Goal: Task Accomplishment & Management: Use online tool/utility

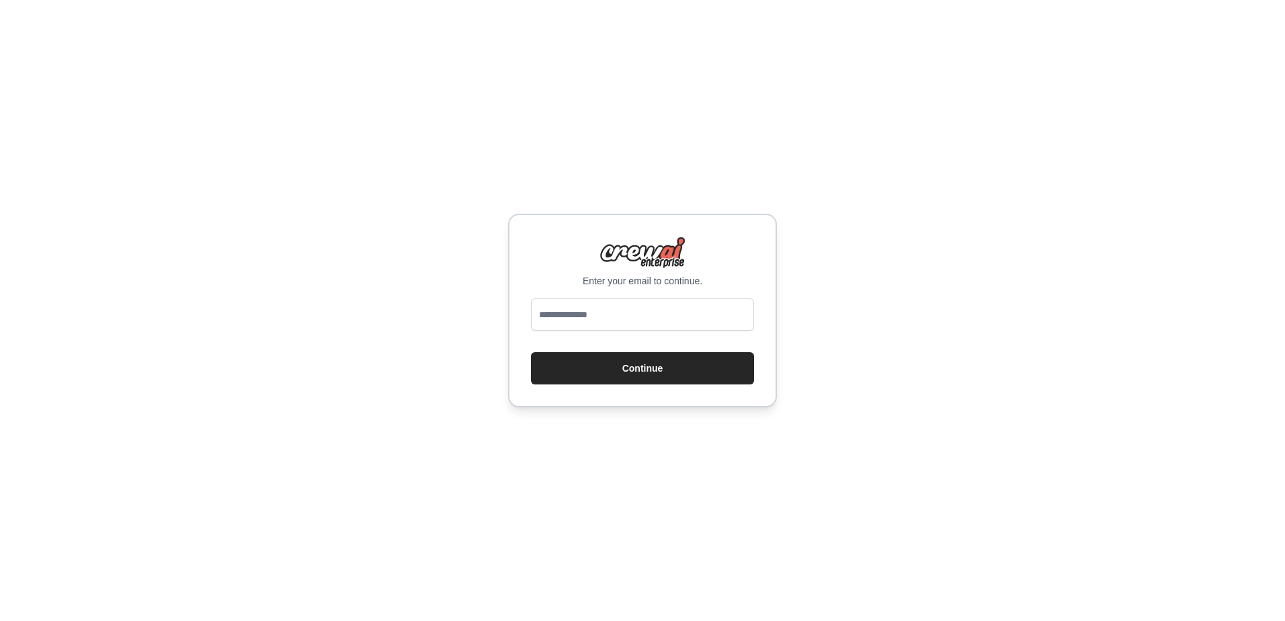
click at [896, 54] on div "Enter your email to continue. Continue" at bounding box center [642, 310] width 1285 height 621
click at [674, 307] on input "email" at bounding box center [642, 314] width 223 height 32
type input "*"
type input "**********"
click at [531, 352] on button "Continue" at bounding box center [642, 368] width 223 height 32
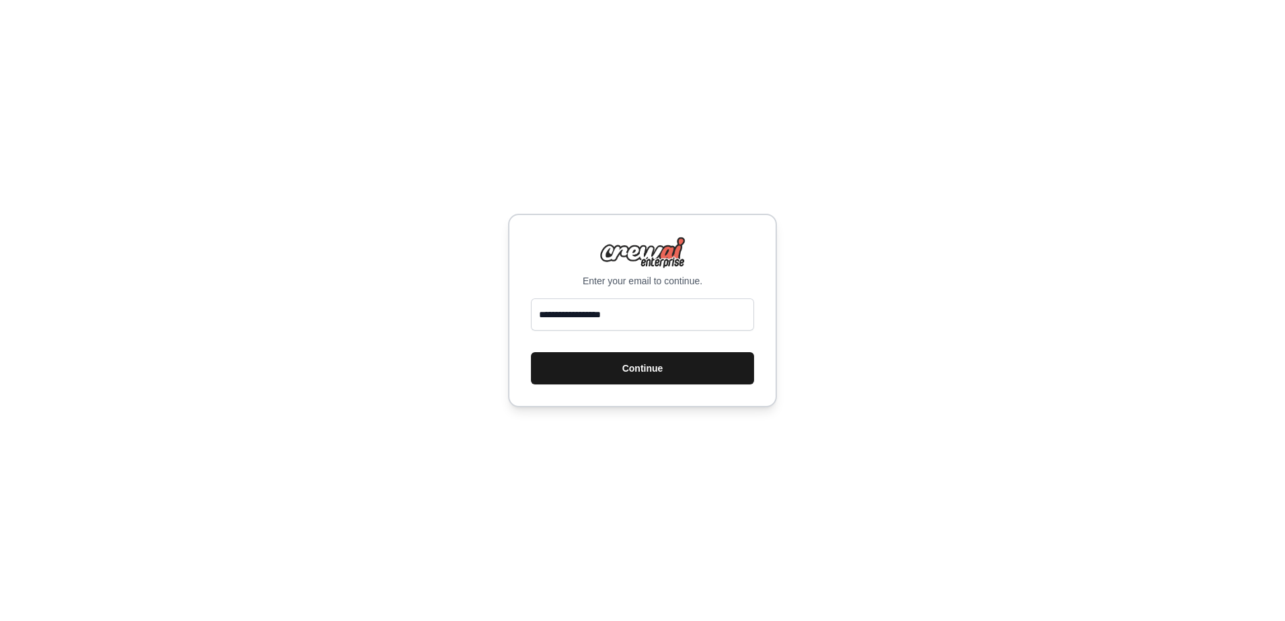
click at [653, 364] on button "Continue" at bounding box center [642, 368] width 223 height 32
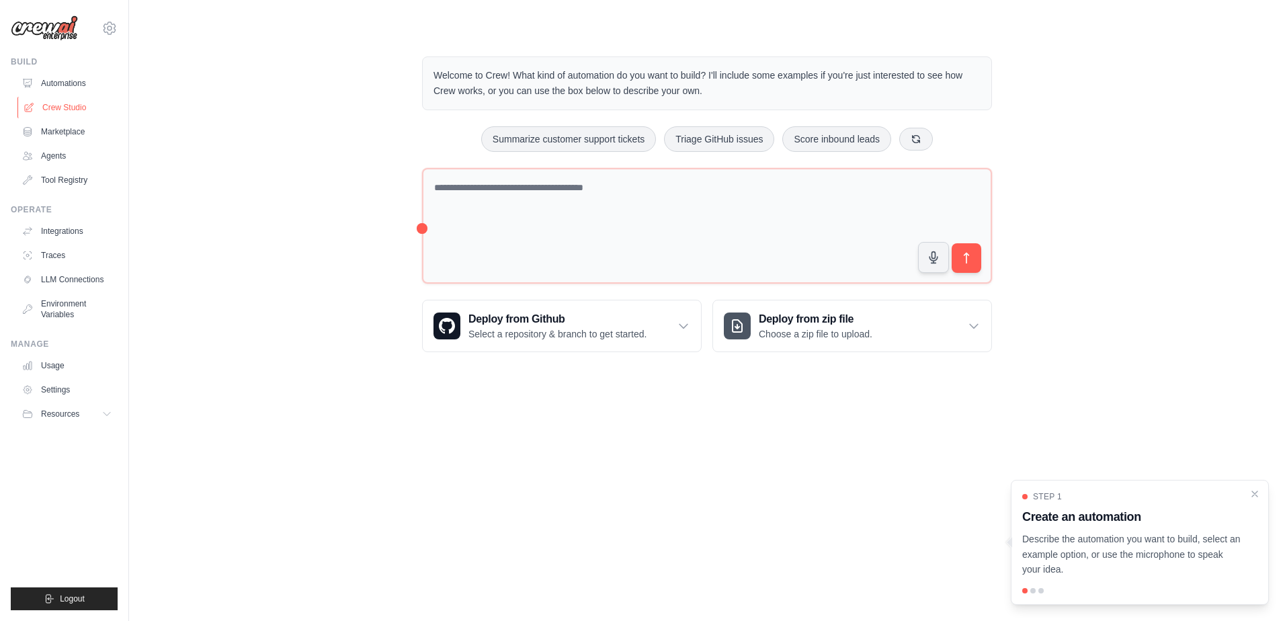
click at [65, 110] on link "Crew Studio" at bounding box center [67, 108] width 101 height 22
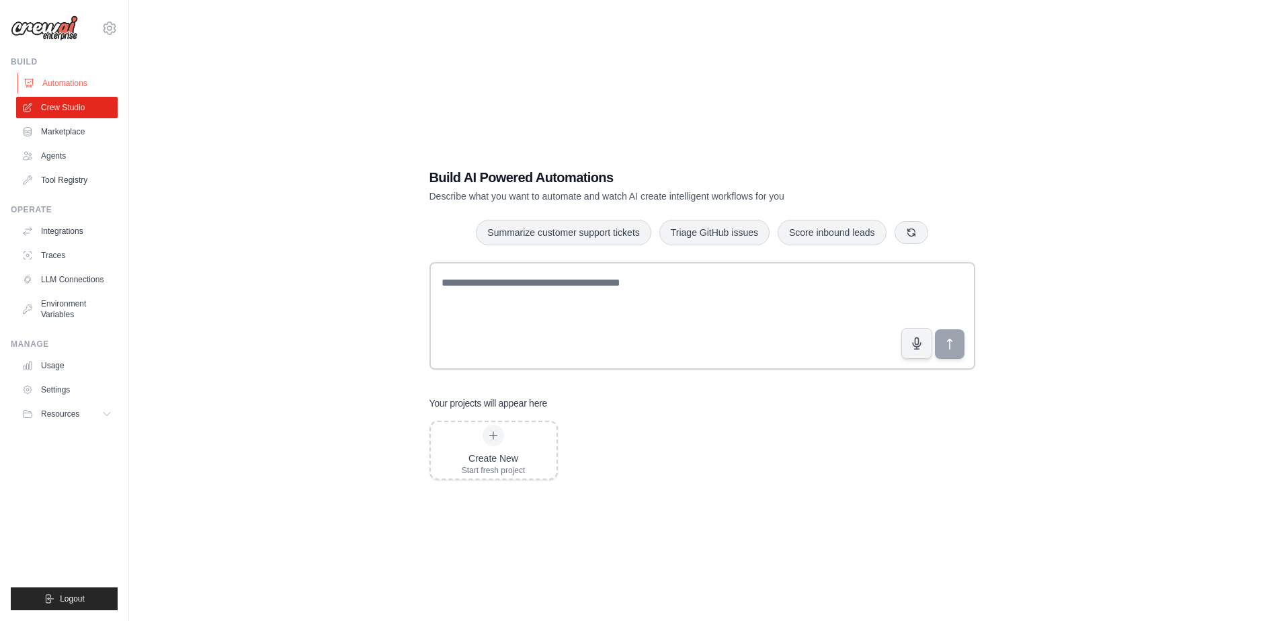
click at [69, 78] on link "Automations" at bounding box center [67, 84] width 101 height 22
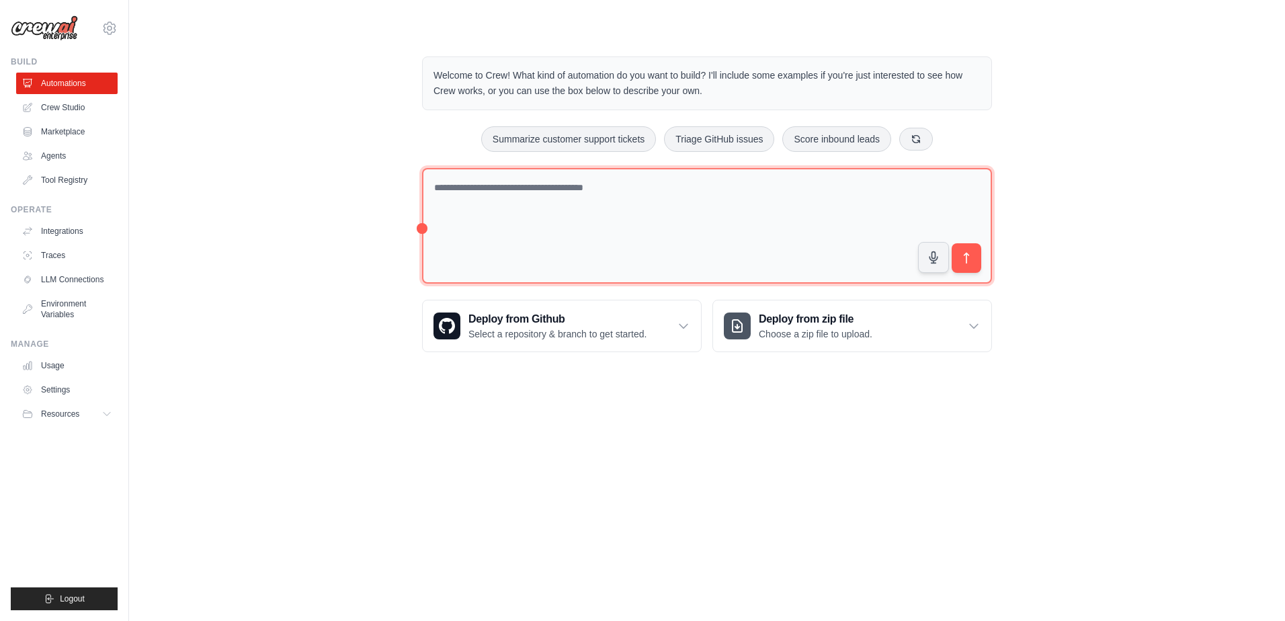
click at [534, 194] on textarea at bounding box center [707, 226] width 570 height 116
